Goal: Use online tool/utility: Utilize a website feature to perform a specific function

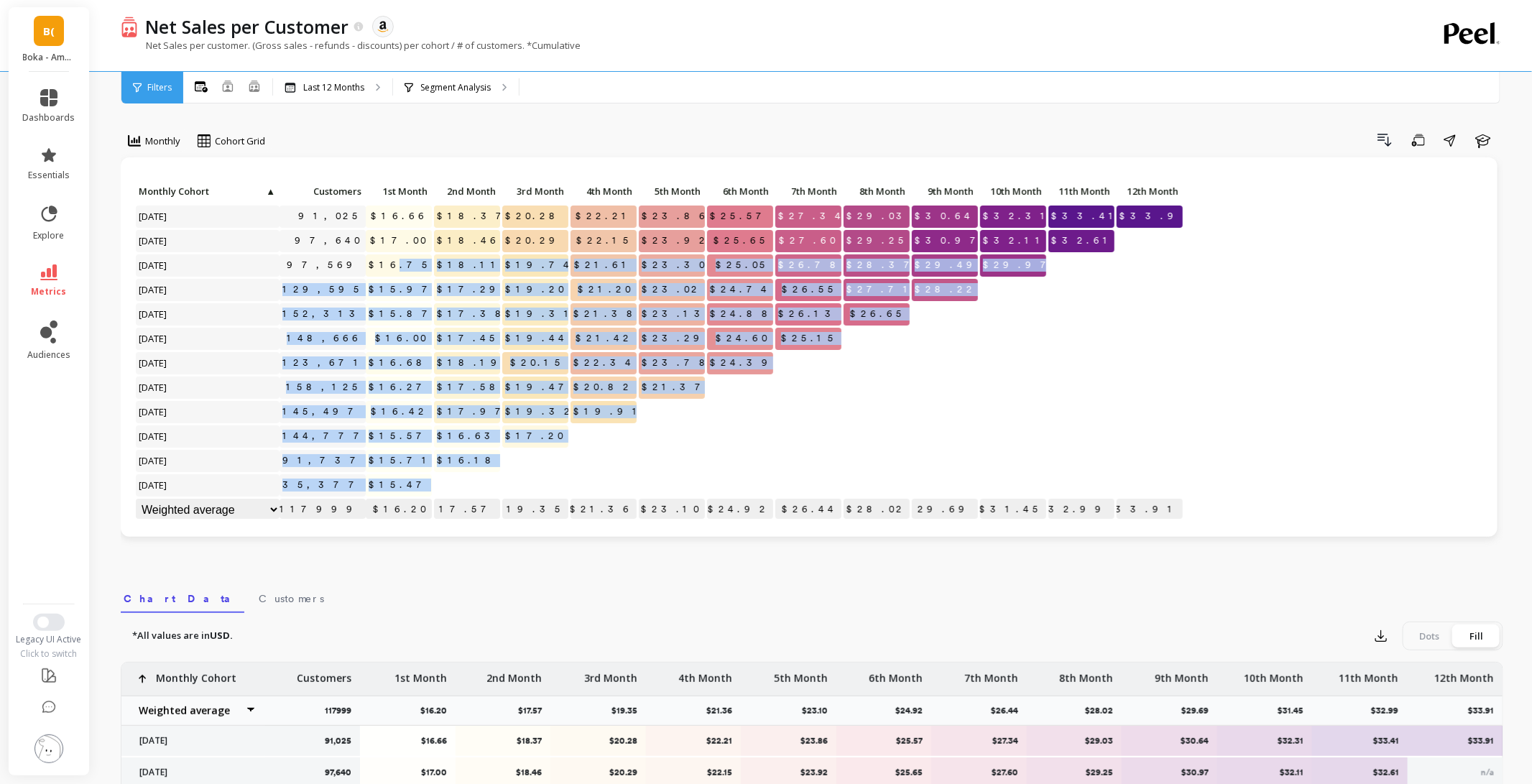
drag, startPoint x: 426, startPoint y: 482, endPoint x: 413, endPoint y: 262, distance: 220.4
click at [413, 262] on div "Click to create an audience 91,025 $16.66 $18.37 $20.28 $22.21 $23.86 $25.57 $2…" at bounding box center [659, 352] width 1049 height 342
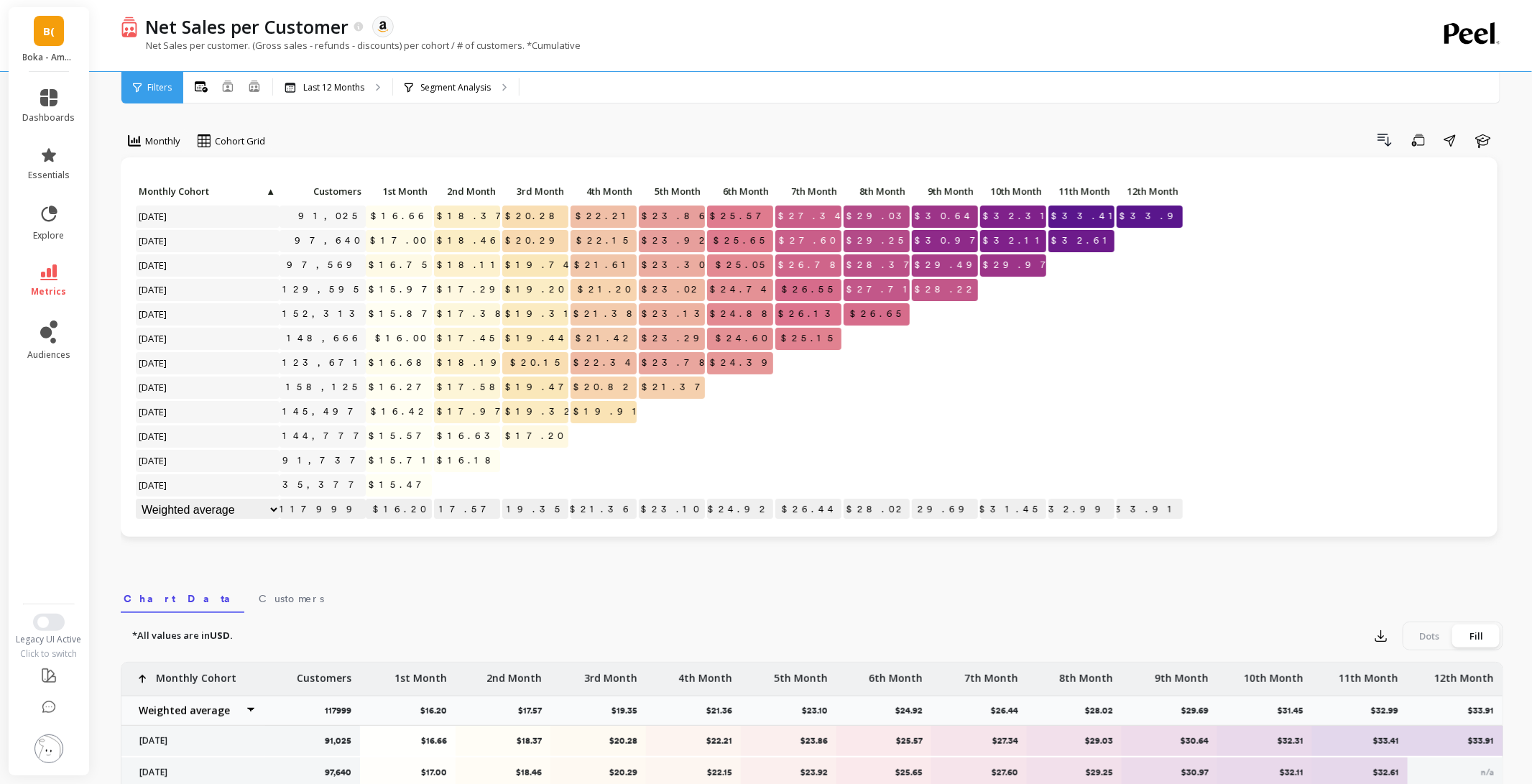
click at [454, 482] on p at bounding box center [467, 479] width 66 height 10
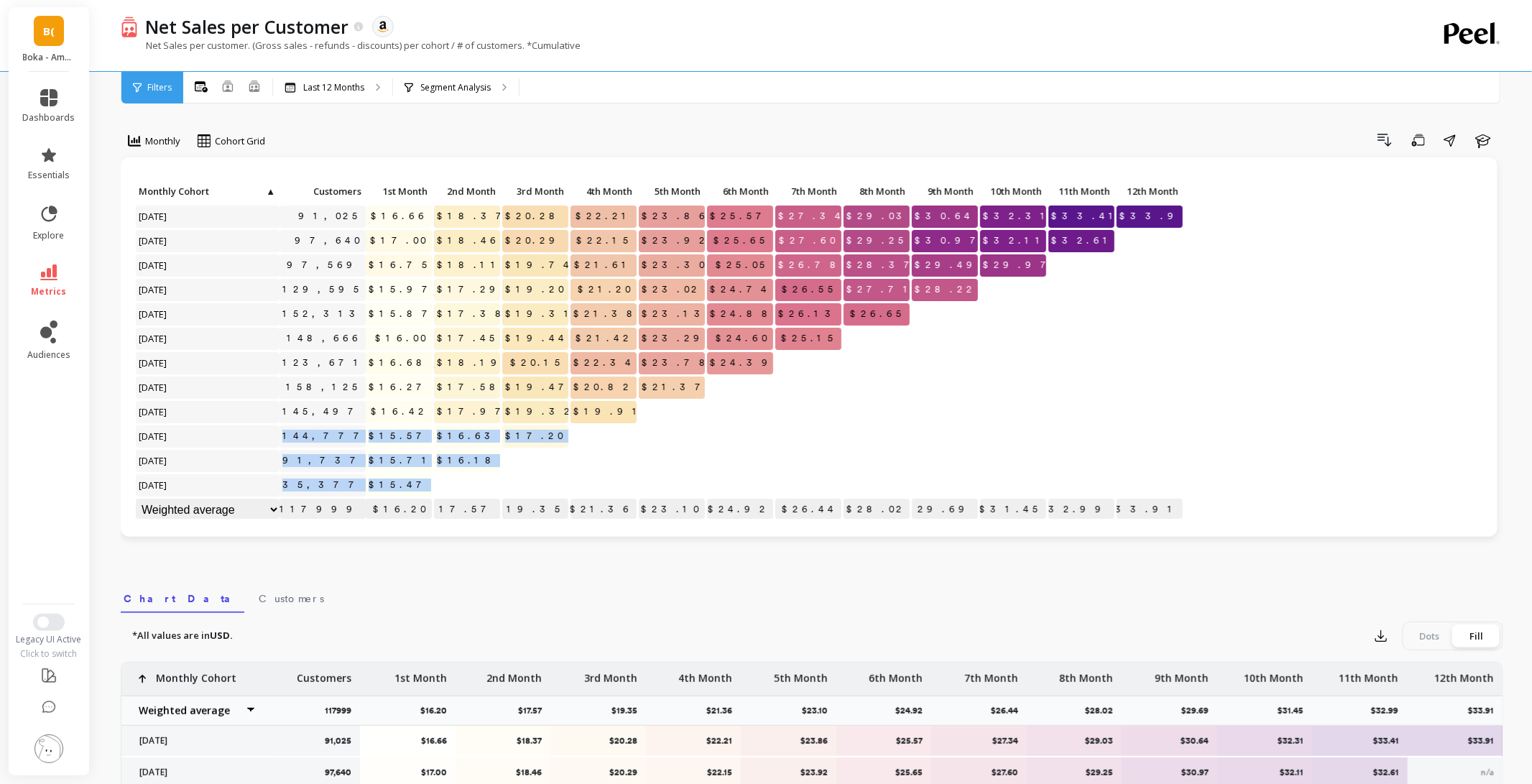
drag, startPoint x: 441, startPoint y: 484, endPoint x: 322, endPoint y: 431, distance: 130.3
click at [322, 431] on div "Click to create an audience 91,025 $16.66 $18.37 $20.28 $22.21 $23.86 $25.57 $2…" at bounding box center [659, 352] width 1049 height 342
click at [486, 483] on p at bounding box center [467, 479] width 66 height 10
drag, startPoint x: 402, startPoint y: 430, endPoint x: 431, endPoint y: 488, distance: 64.8
click at [431, 490] on div "Click to create an audience 91,025 $16.66 $18.37 $20.28 $22.21 $23.86 $25.57 $2…" at bounding box center [659, 352] width 1049 height 342
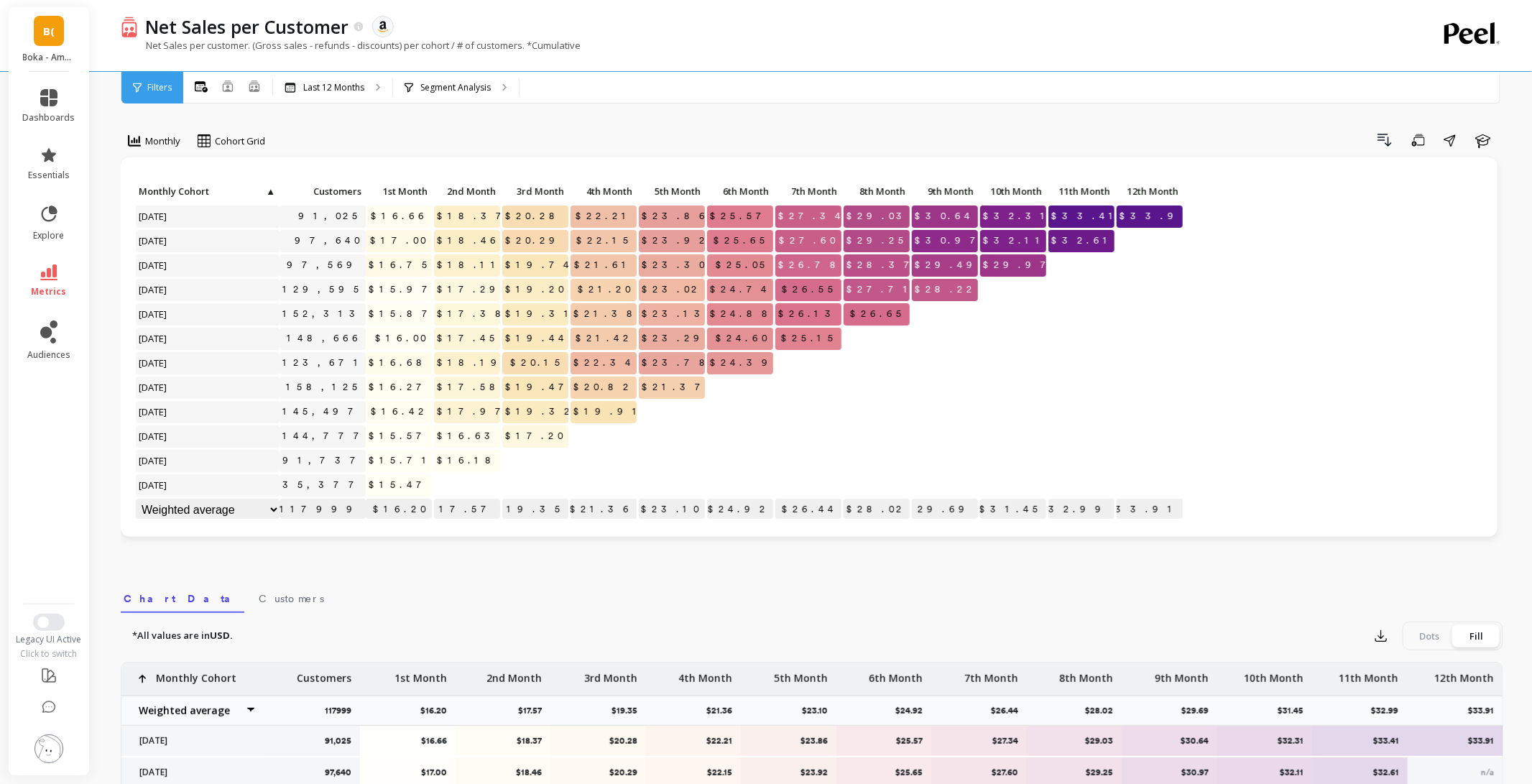
click at [451, 484] on p at bounding box center [467, 479] width 66 height 10
